Goal: Complete application form: Complete application form

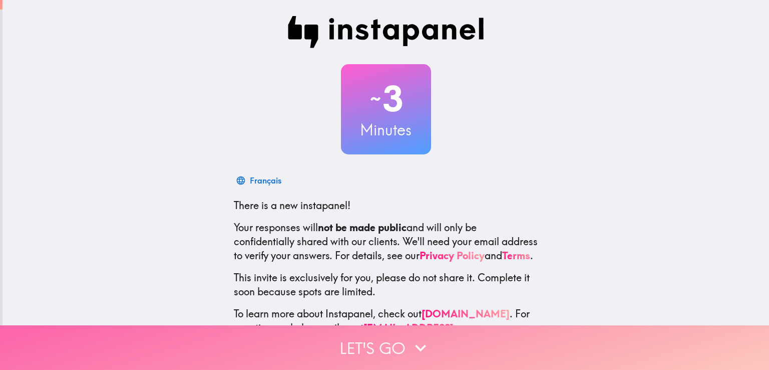
click at [276, 333] on button "Let's go" at bounding box center [384, 347] width 769 height 45
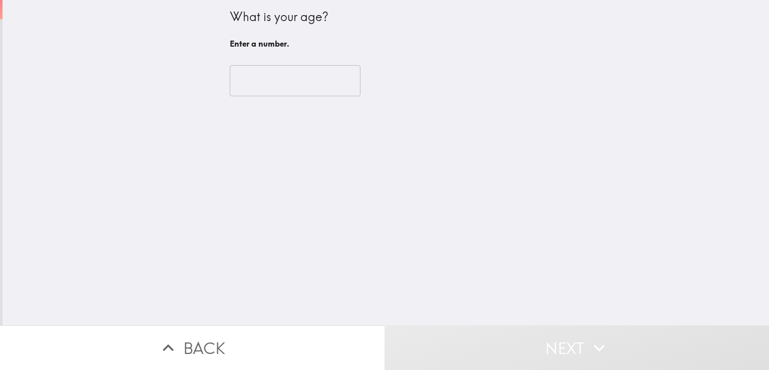
click at [285, 81] on input "number" at bounding box center [295, 80] width 131 height 31
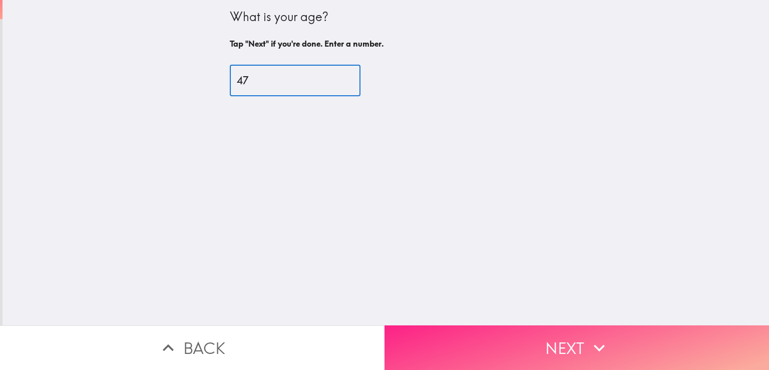
type input "47"
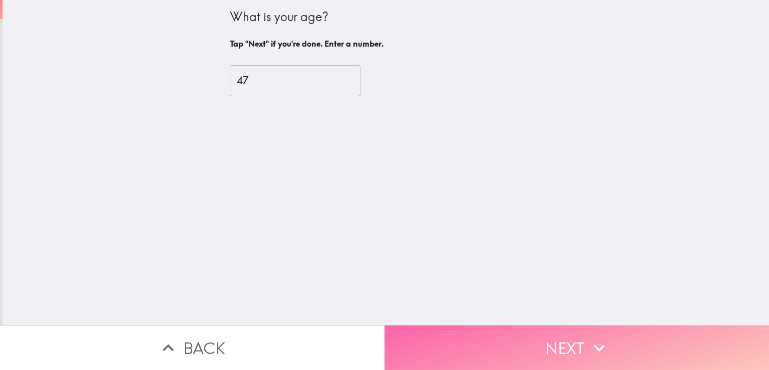
click at [445, 340] on button "Next" at bounding box center [577, 347] width 385 height 45
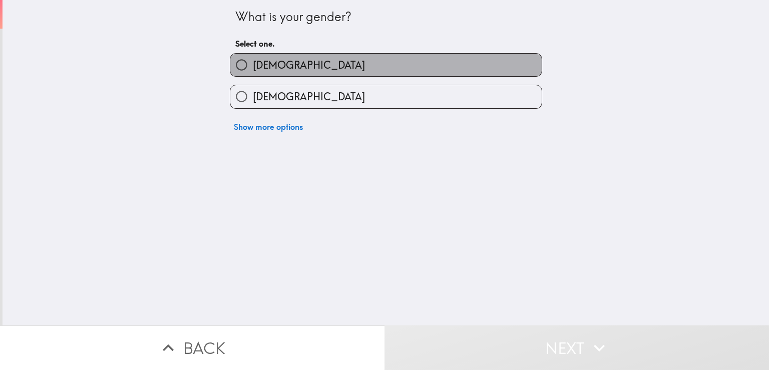
click at [309, 62] on label "[DEMOGRAPHIC_DATA]" at bounding box center [386, 65] width 312 height 23
click at [253, 62] on input "[DEMOGRAPHIC_DATA]" at bounding box center [241, 65] width 23 height 23
radio input "true"
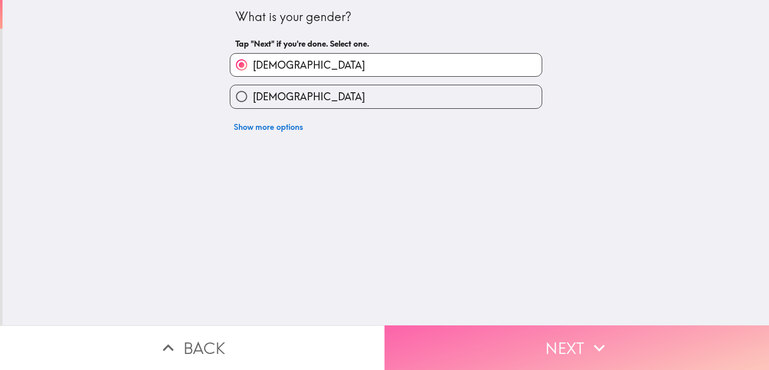
click at [419, 326] on button "Next" at bounding box center [577, 347] width 385 height 45
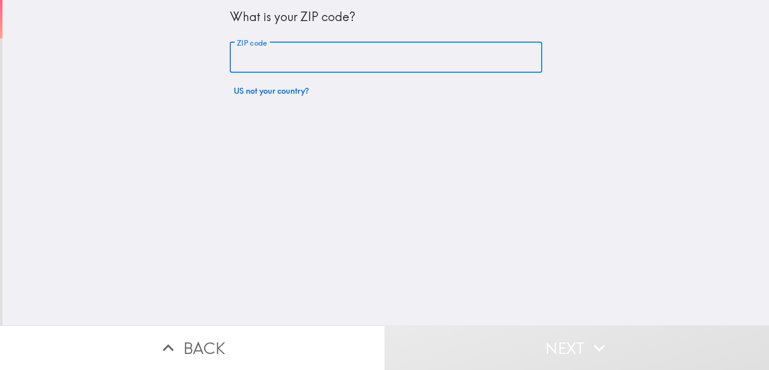
click at [328, 53] on input "ZIP code" at bounding box center [386, 57] width 313 height 31
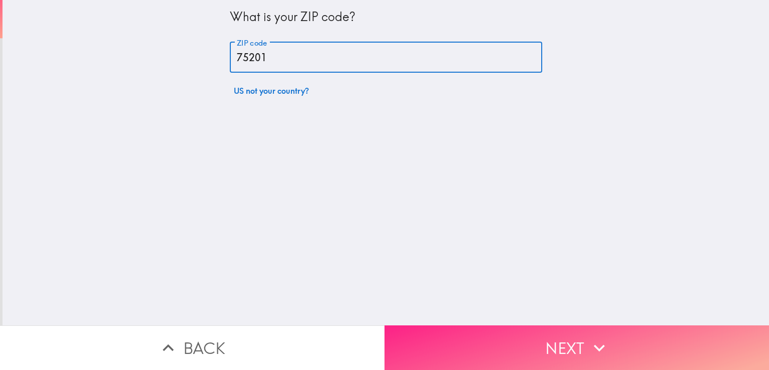
type input "75201"
click at [429, 343] on button "Next" at bounding box center [577, 347] width 385 height 45
